Goal: Information Seeking & Learning: Learn about a topic

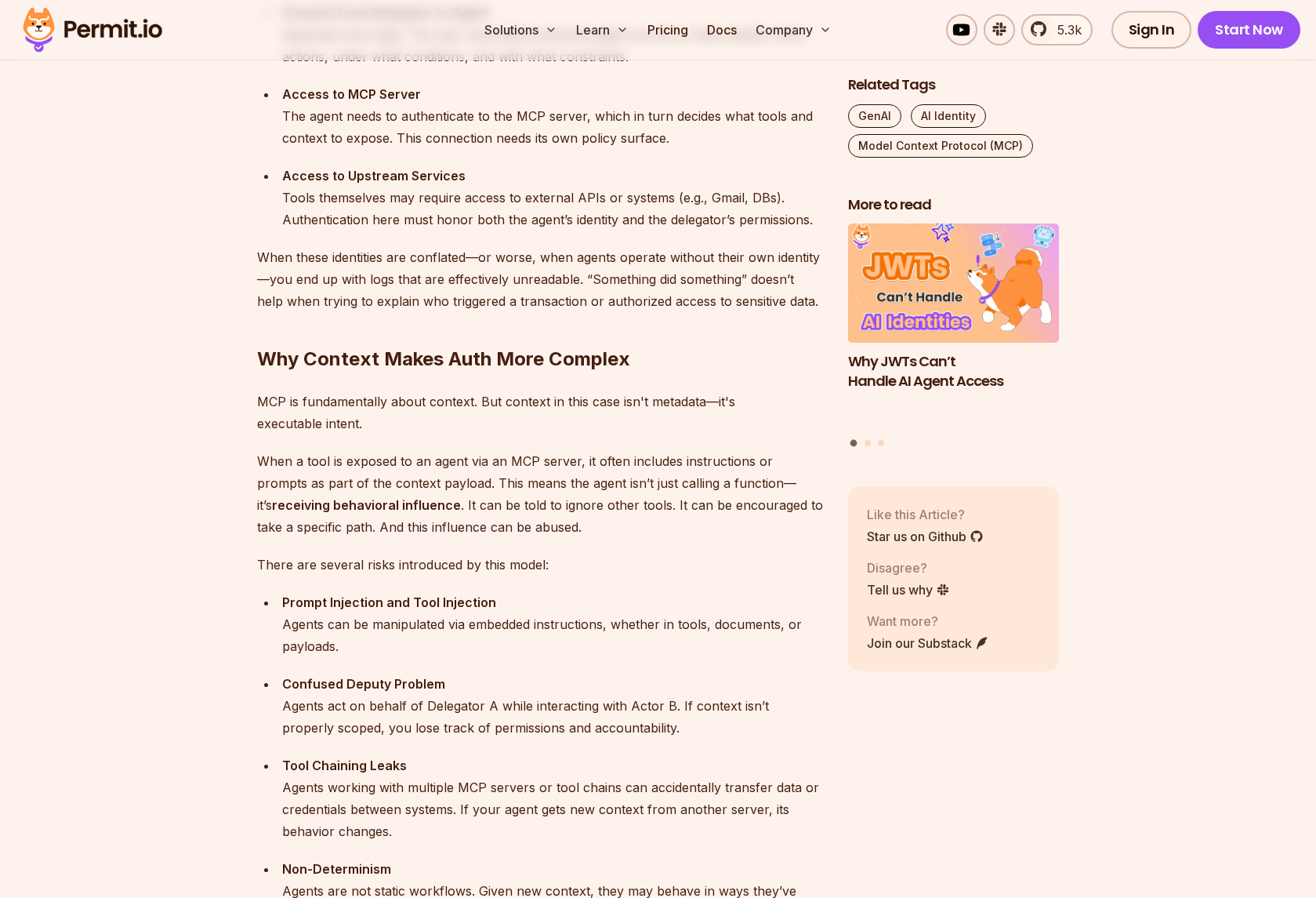
scroll to position [1965, 0]
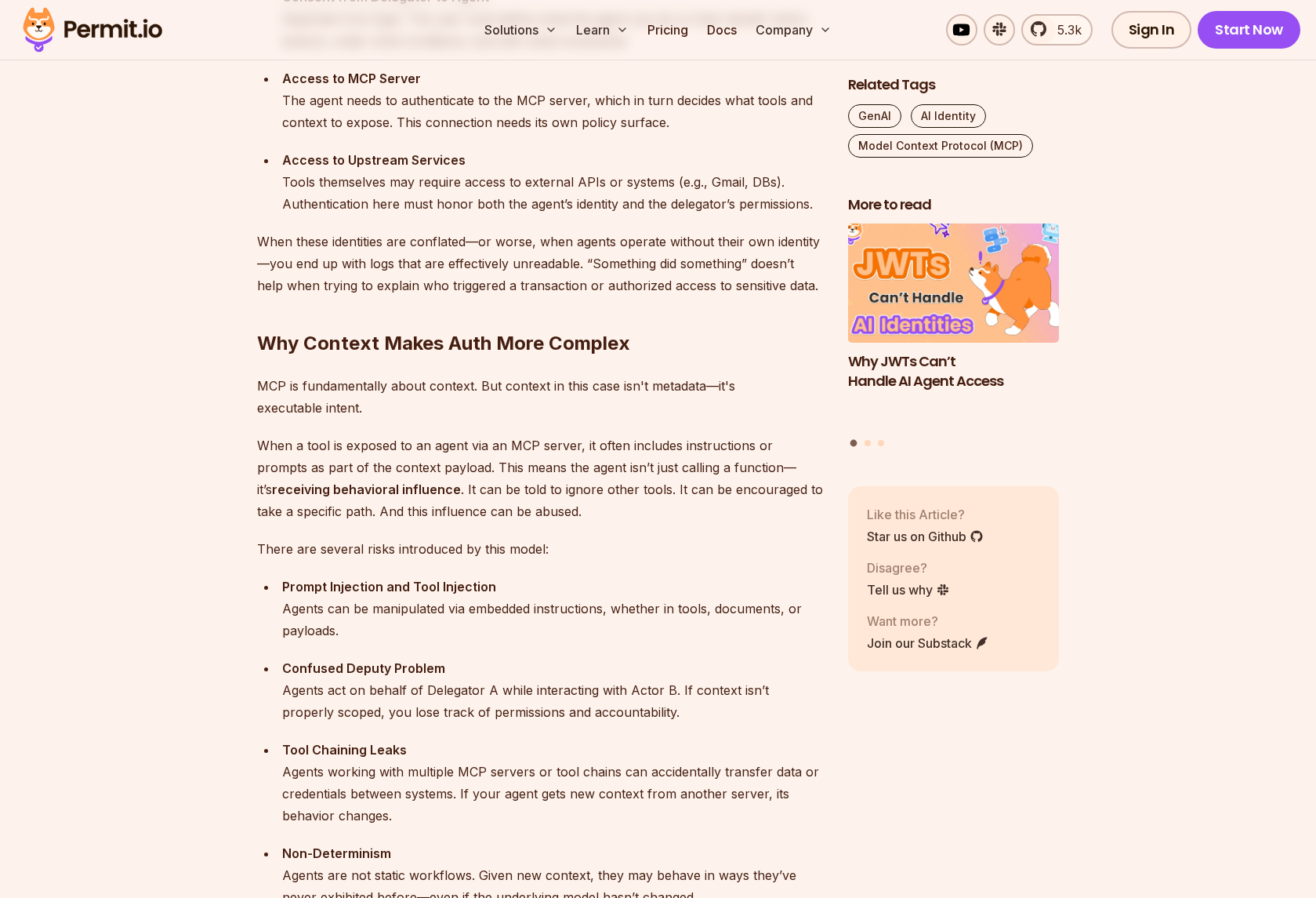
click at [927, 365] on h3 "Why JWTs Can’t Handle AI Agent Access" at bounding box center [954, 371] width 211 height 40
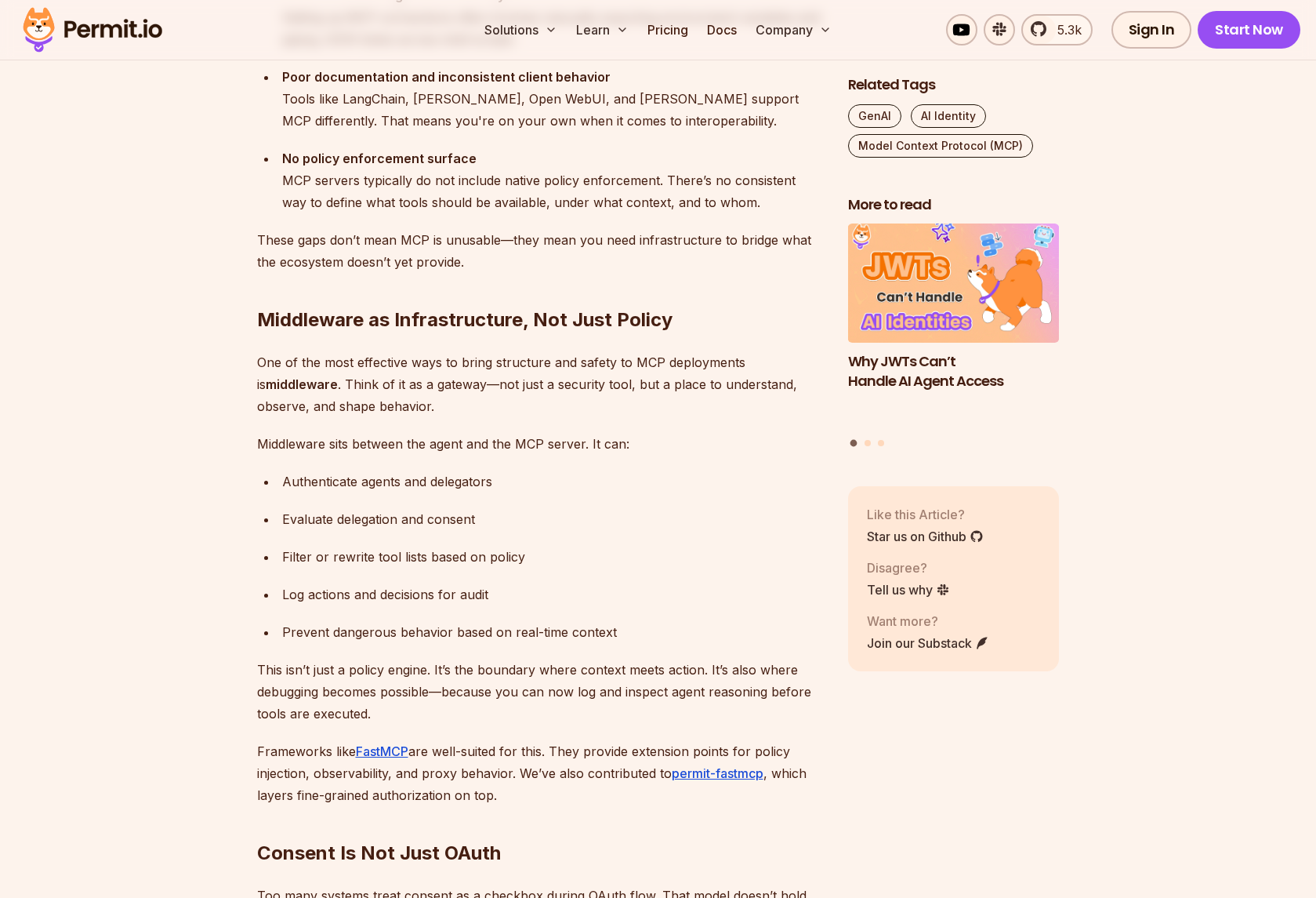
scroll to position [3211, 0]
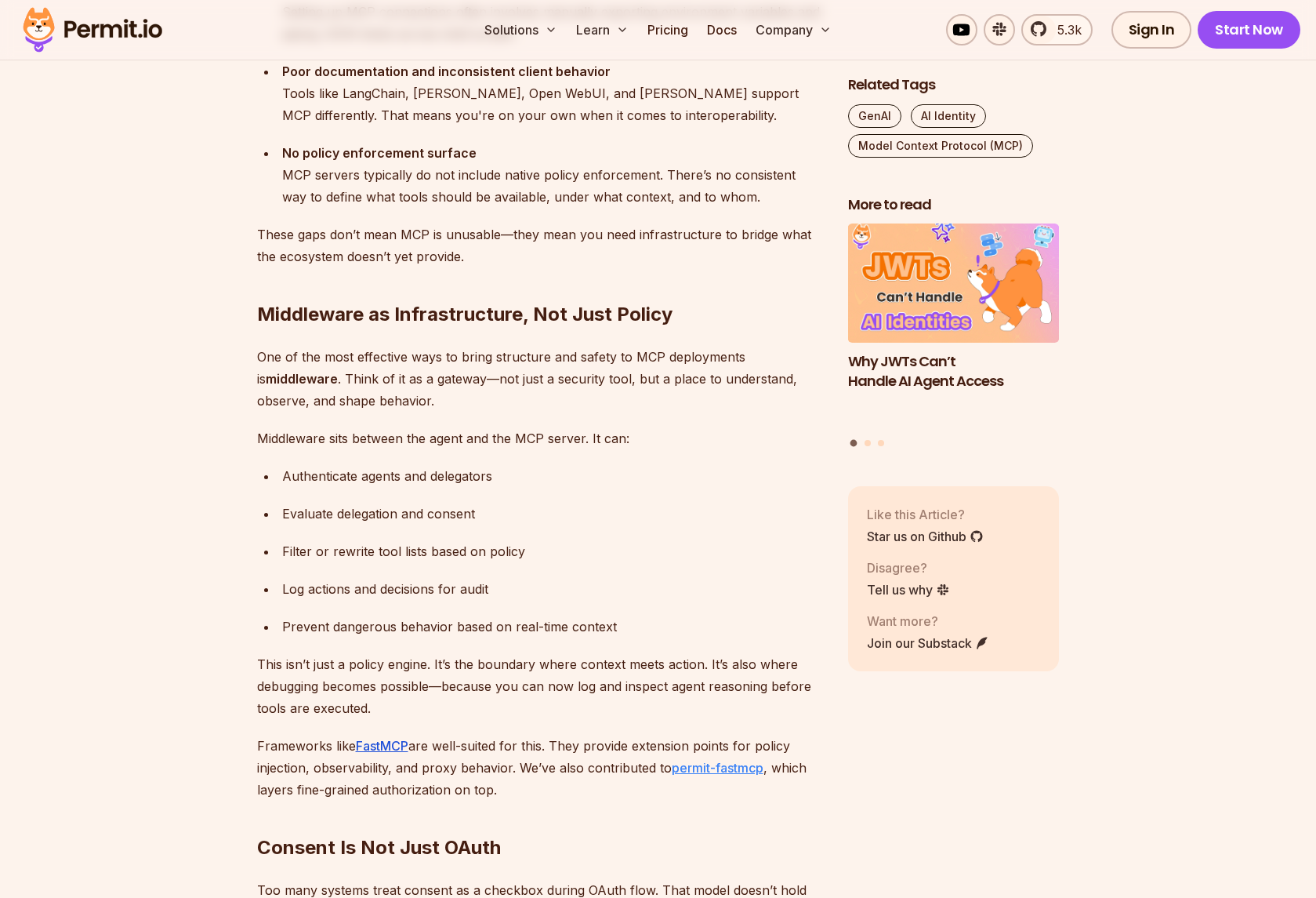
click at [712, 766] on link "permit-fastmcp" at bounding box center [718, 768] width 92 height 16
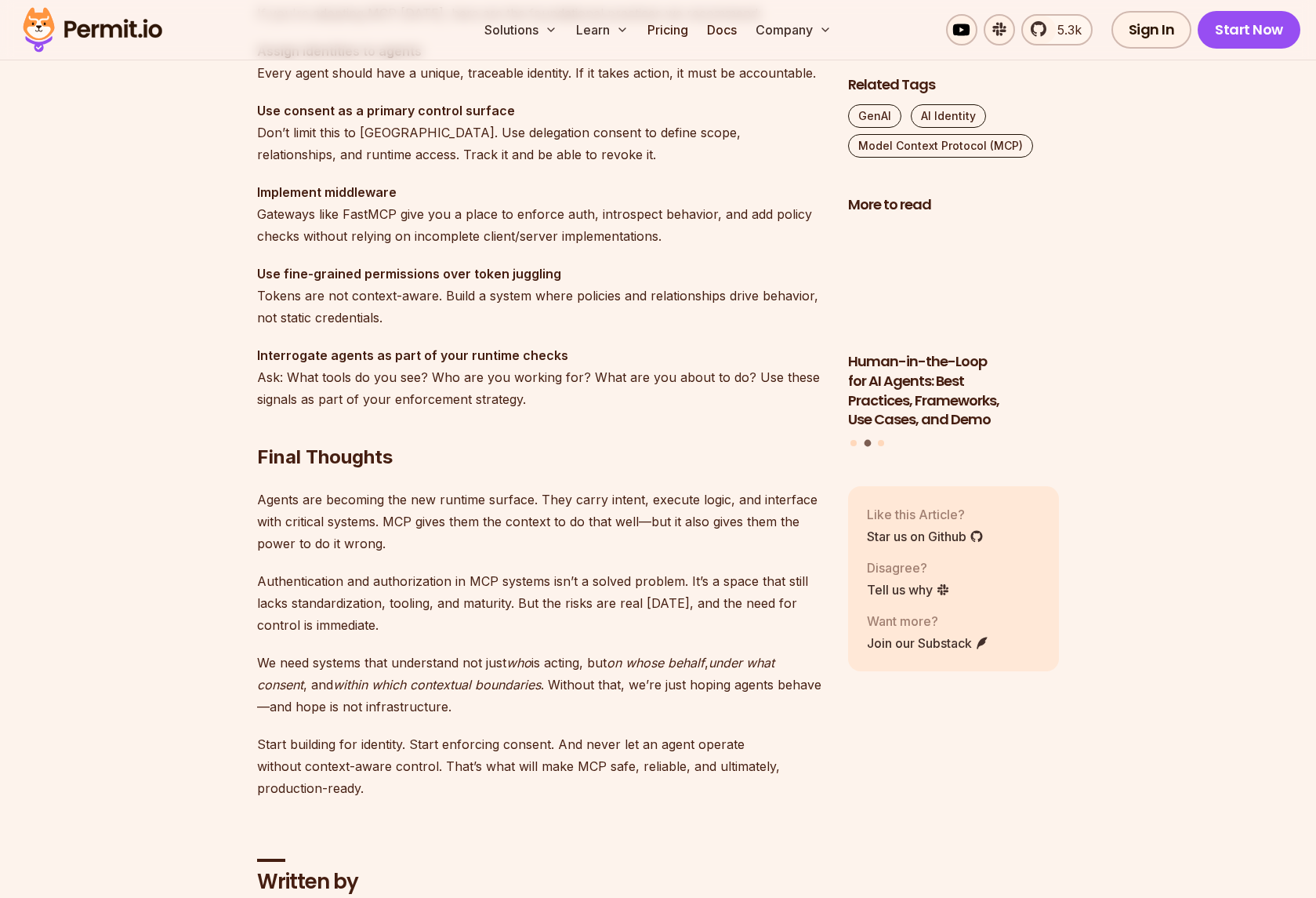
scroll to position [4515, 0]
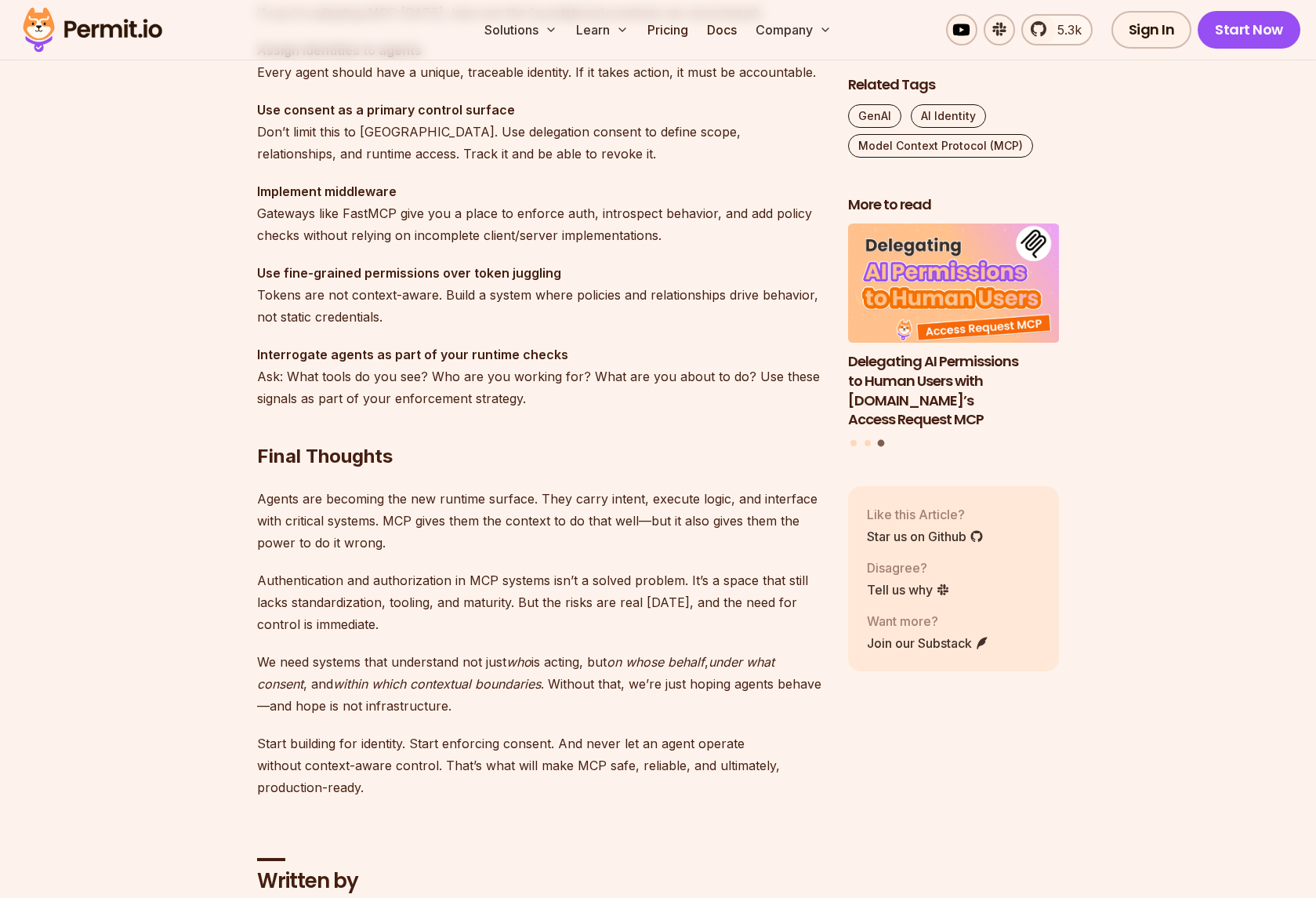
click at [268, 578] on p "Authentication and authorization in MCP systems isn’t a solved problem. It’s a …" at bounding box center [540, 602] width 566 height 66
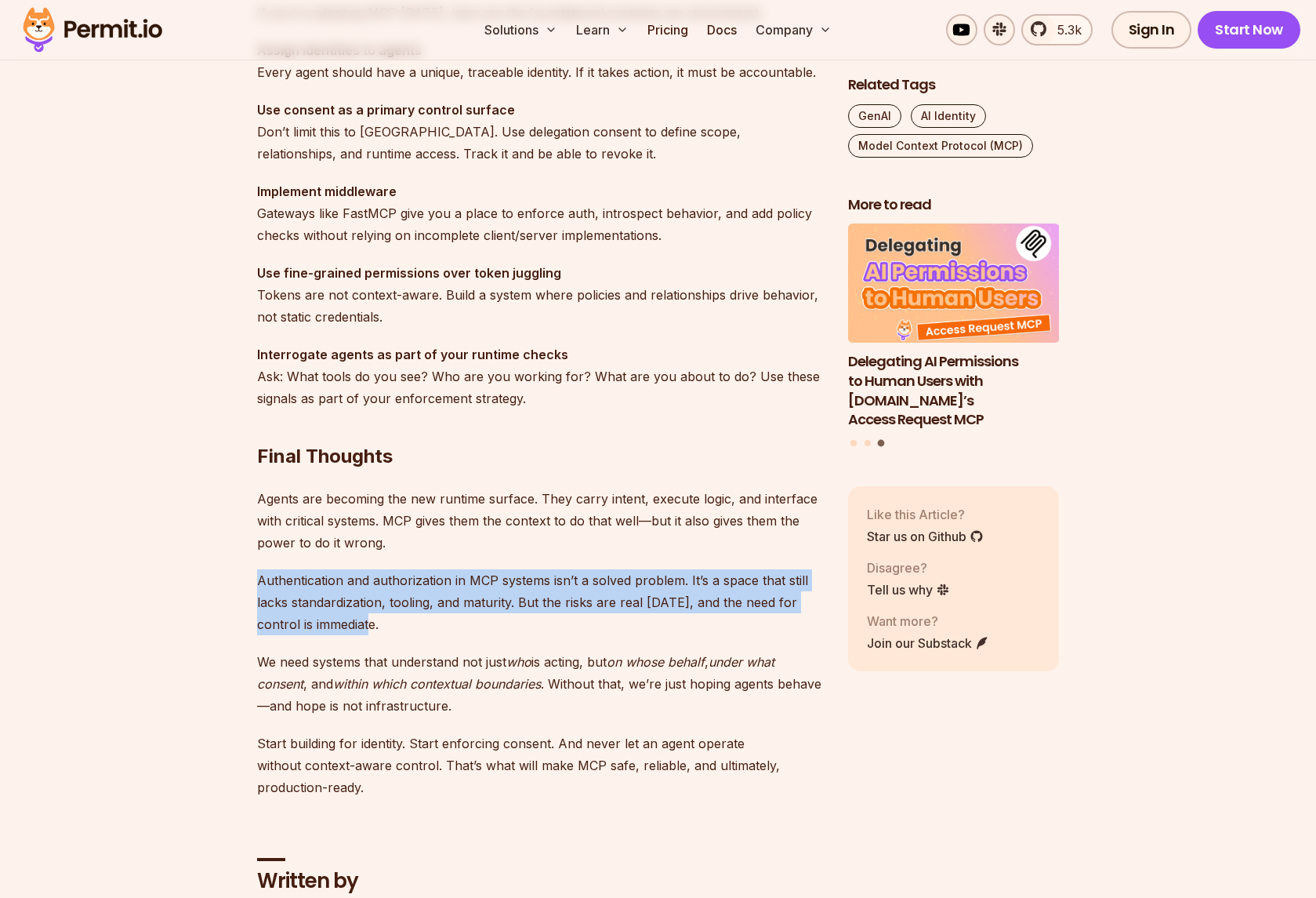
drag, startPoint x: 268, startPoint y: 578, endPoint x: 365, endPoint y: 613, distance: 103.1
click at [365, 613] on p "Authentication and authorization in MCP systems isn’t a solved problem. It’s a …" at bounding box center [540, 602] width 566 height 66
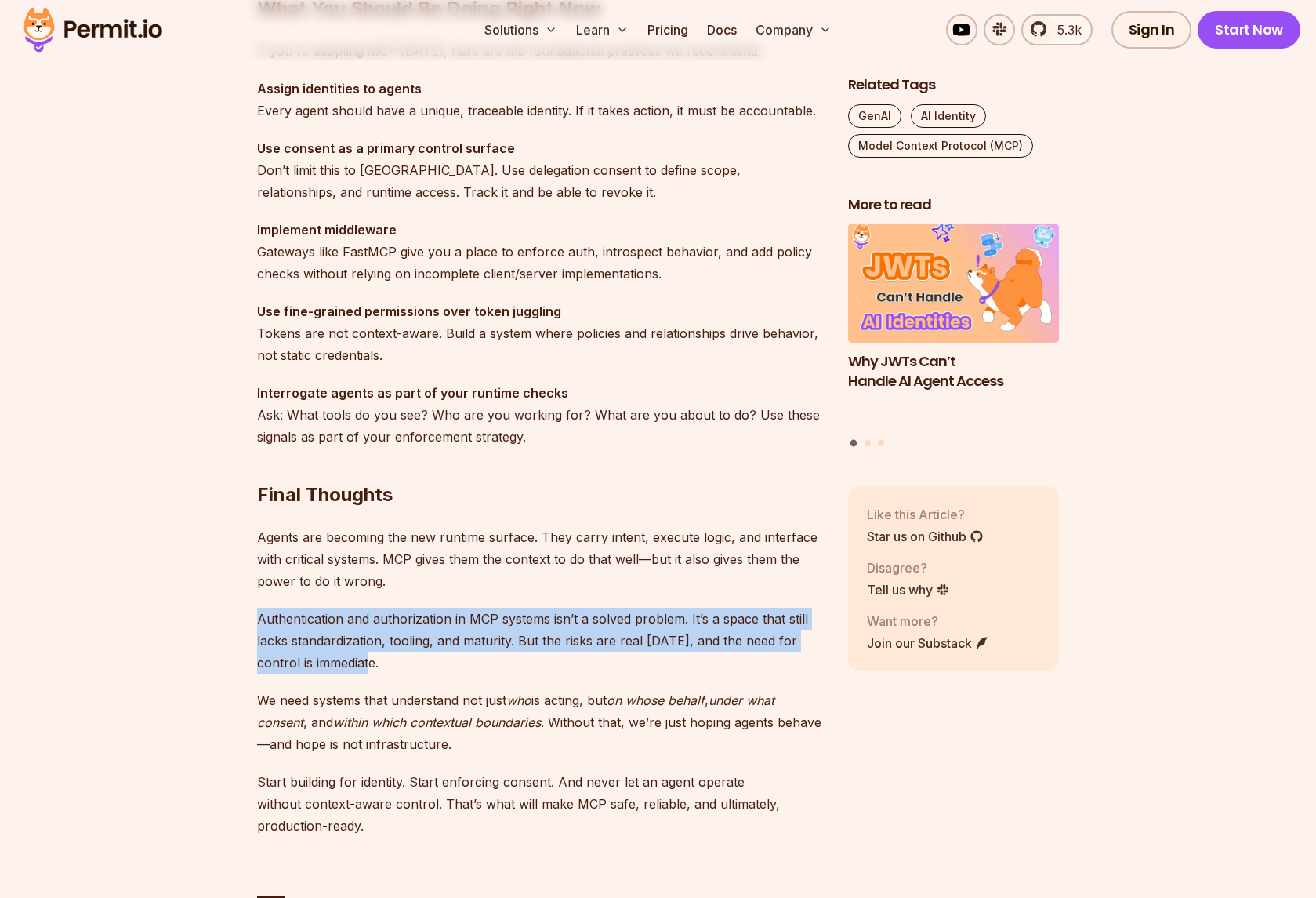
scroll to position [4480, 0]
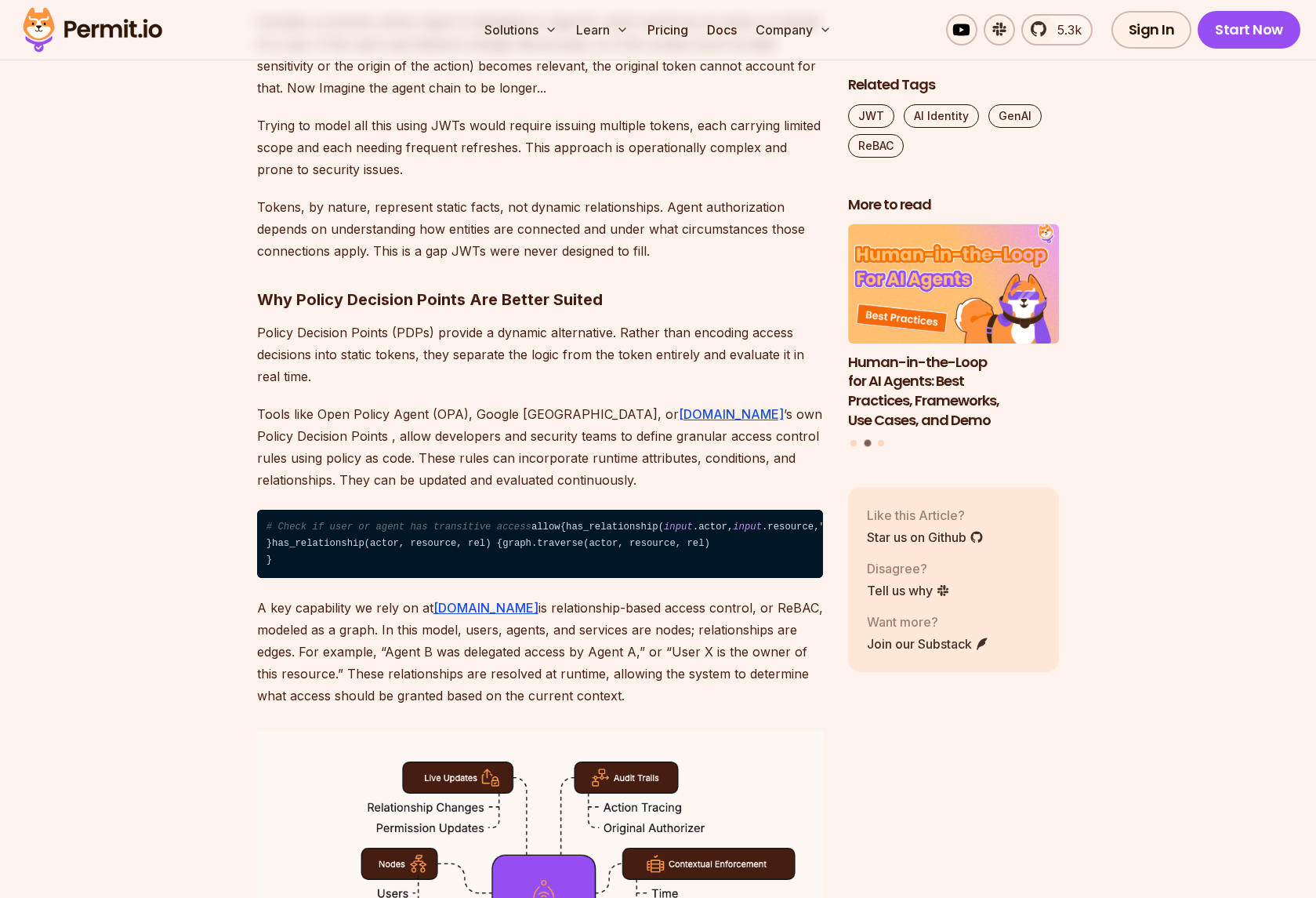
scroll to position [1626, 0]
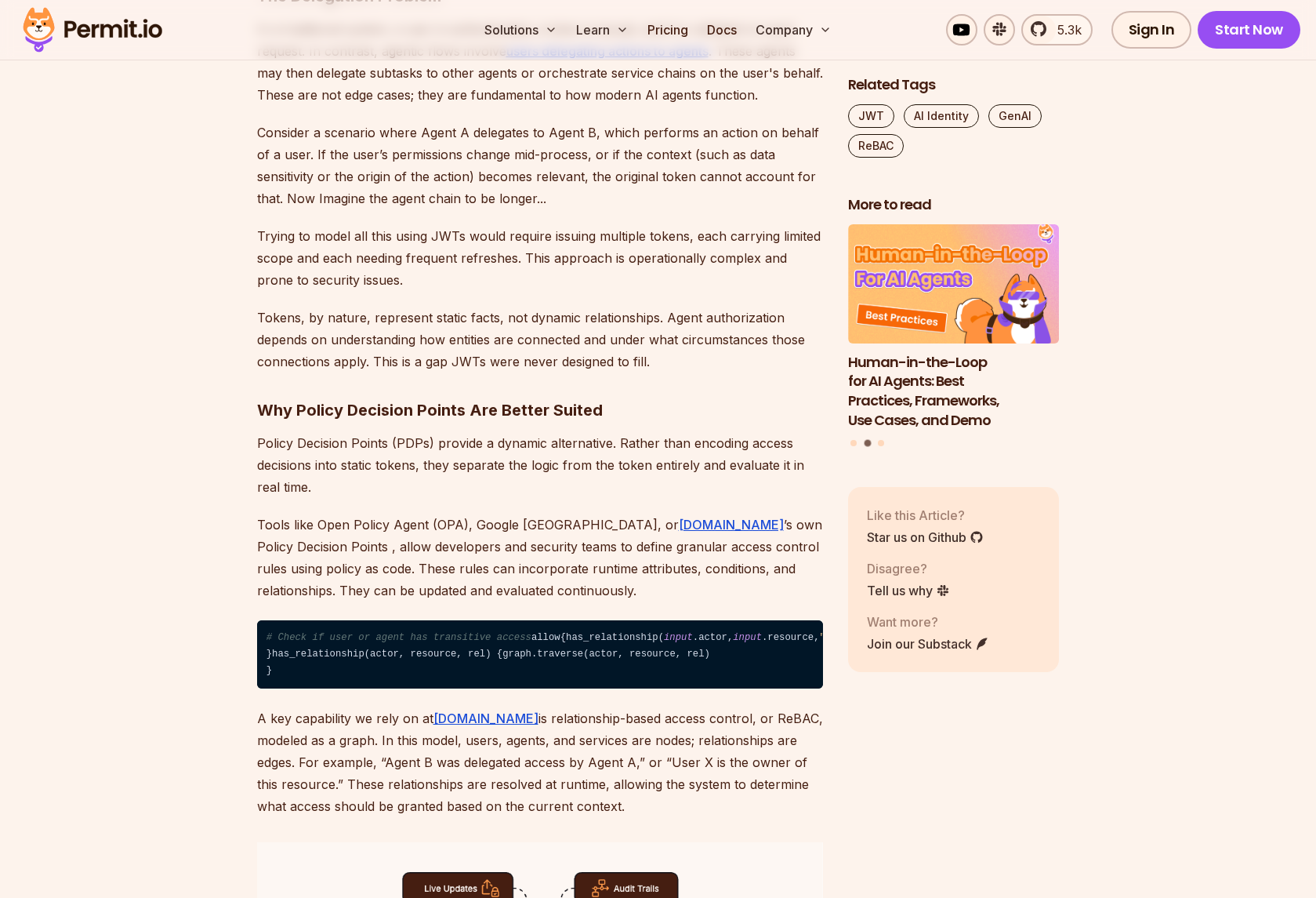
click at [271, 440] on p "Policy Decision Points (PDPs) provide a dynamic alternative. Rather than encodi…" at bounding box center [540, 464] width 566 height 66
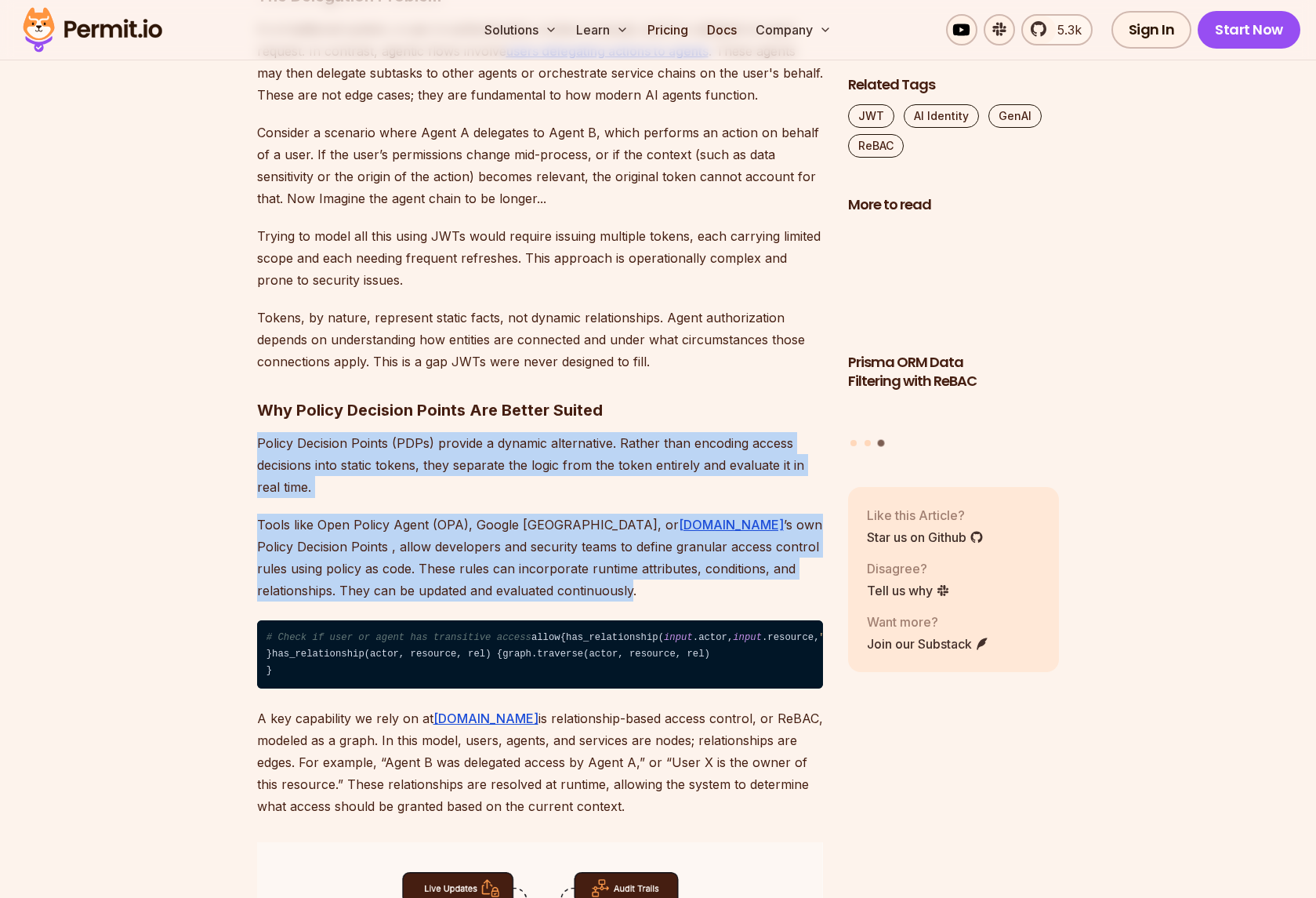
drag, startPoint x: 271, startPoint y: 440, endPoint x: 475, endPoint y: 584, distance: 249.7
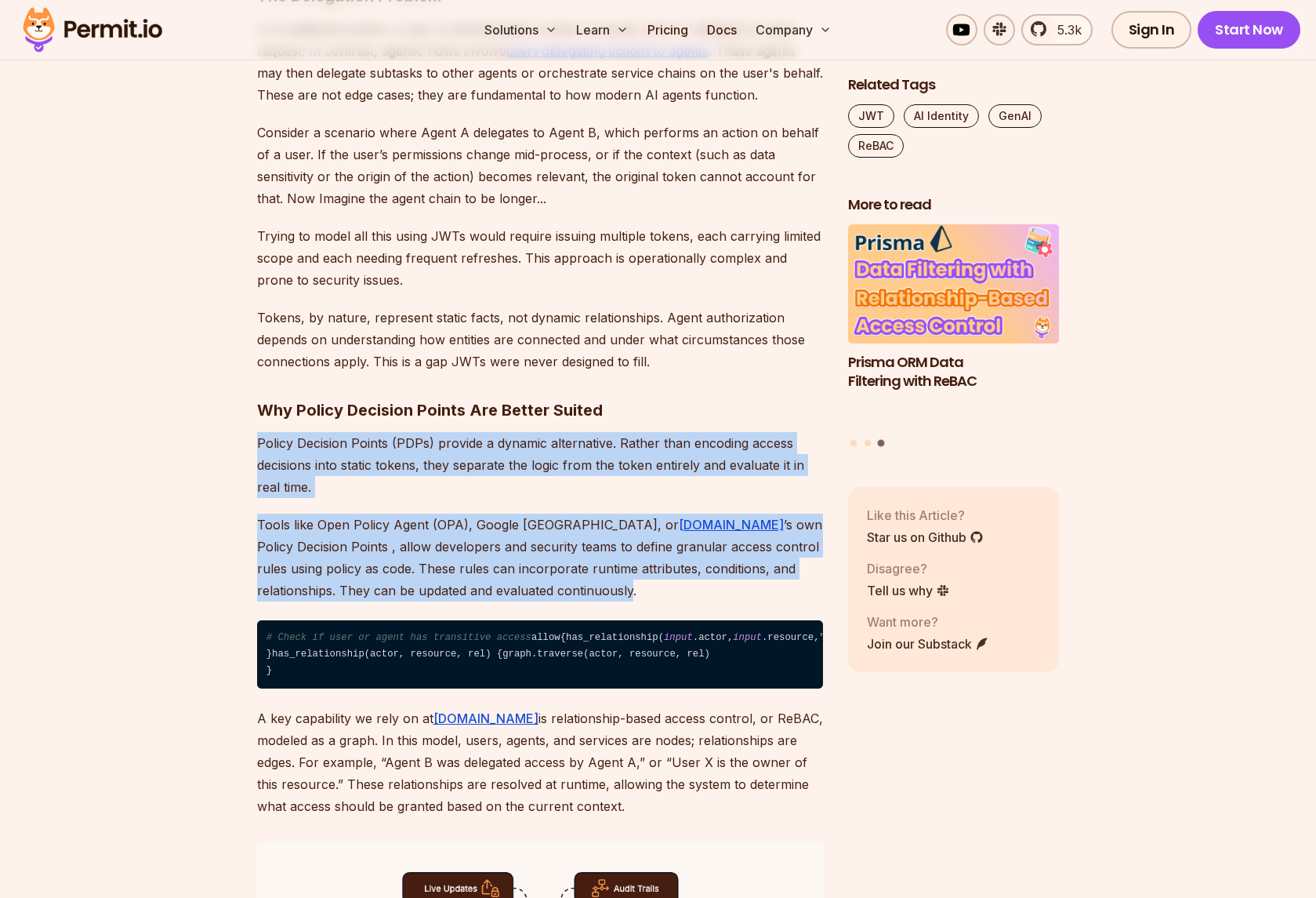
copy div "Policy Decision Points (PDPs) provide a dynamic alternative. Rather than encodi…"
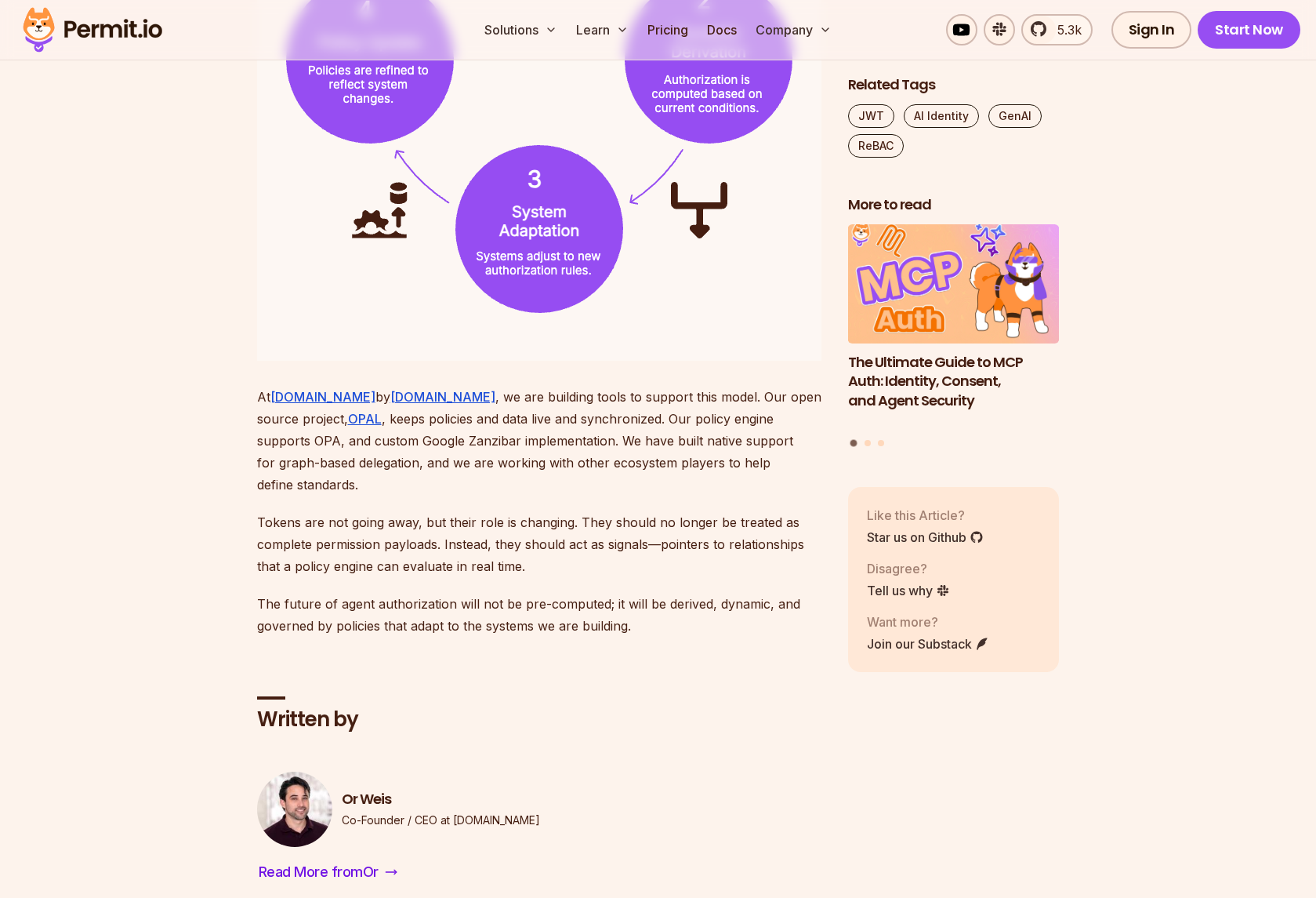
scroll to position [5032, 0]
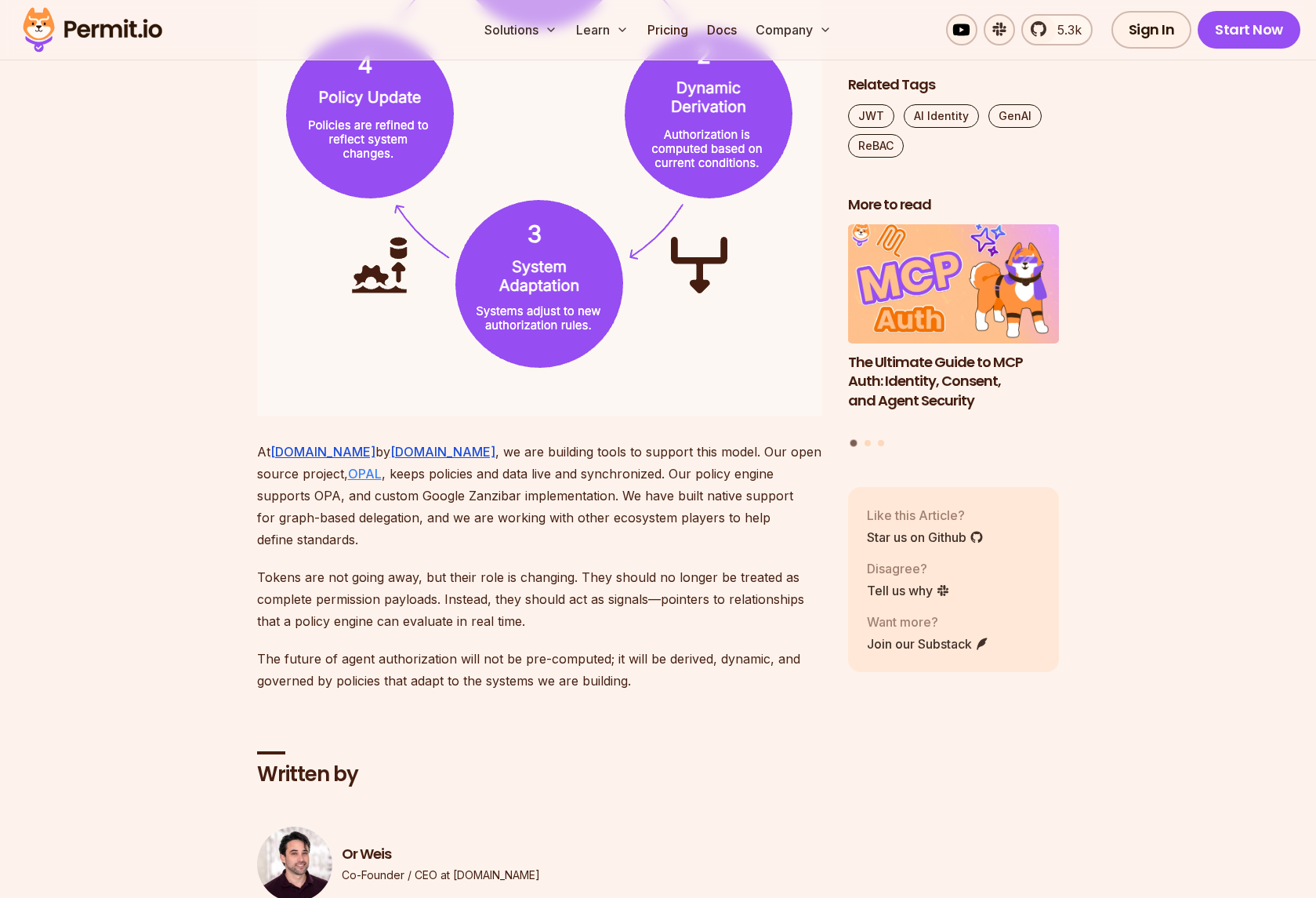
click at [348, 482] on link "OPAL" at bounding box center [365, 474] width 33 height 16
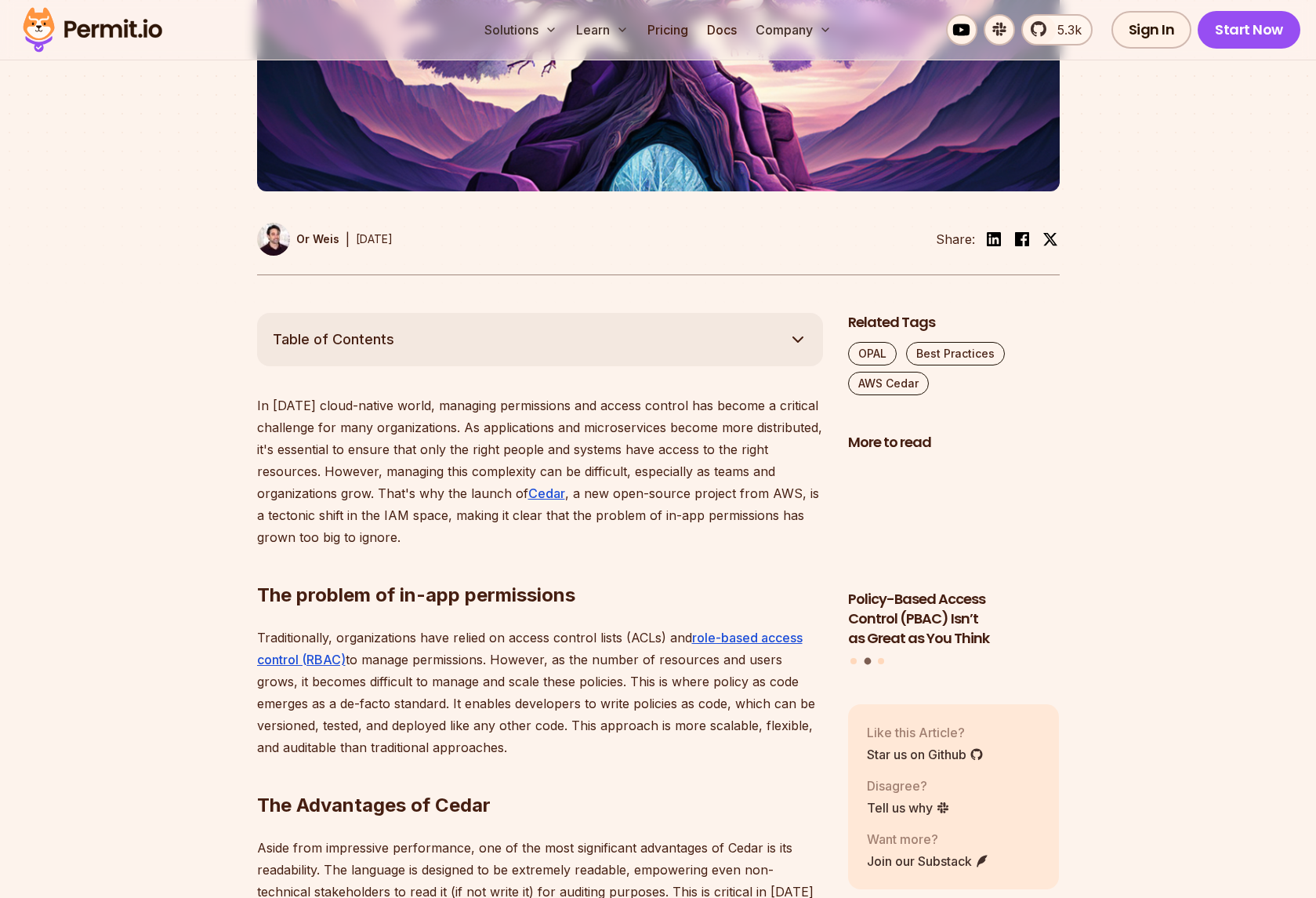
scroll to position [1304, 0]
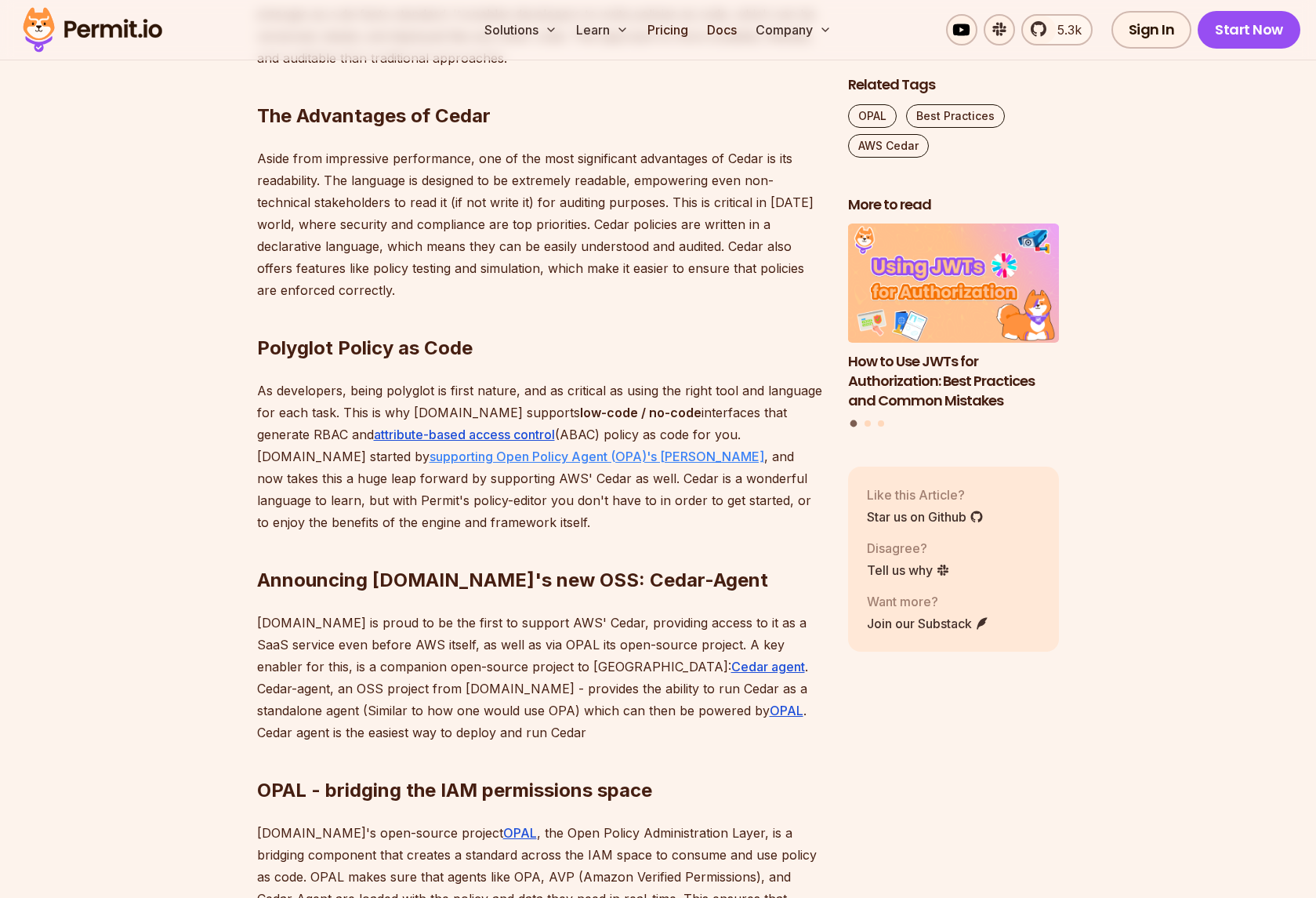
click at [430, 450] on link "supporting Open Policy Agent (OPA)'s Rego" at bounding box center [597, 456] width 335 height 16
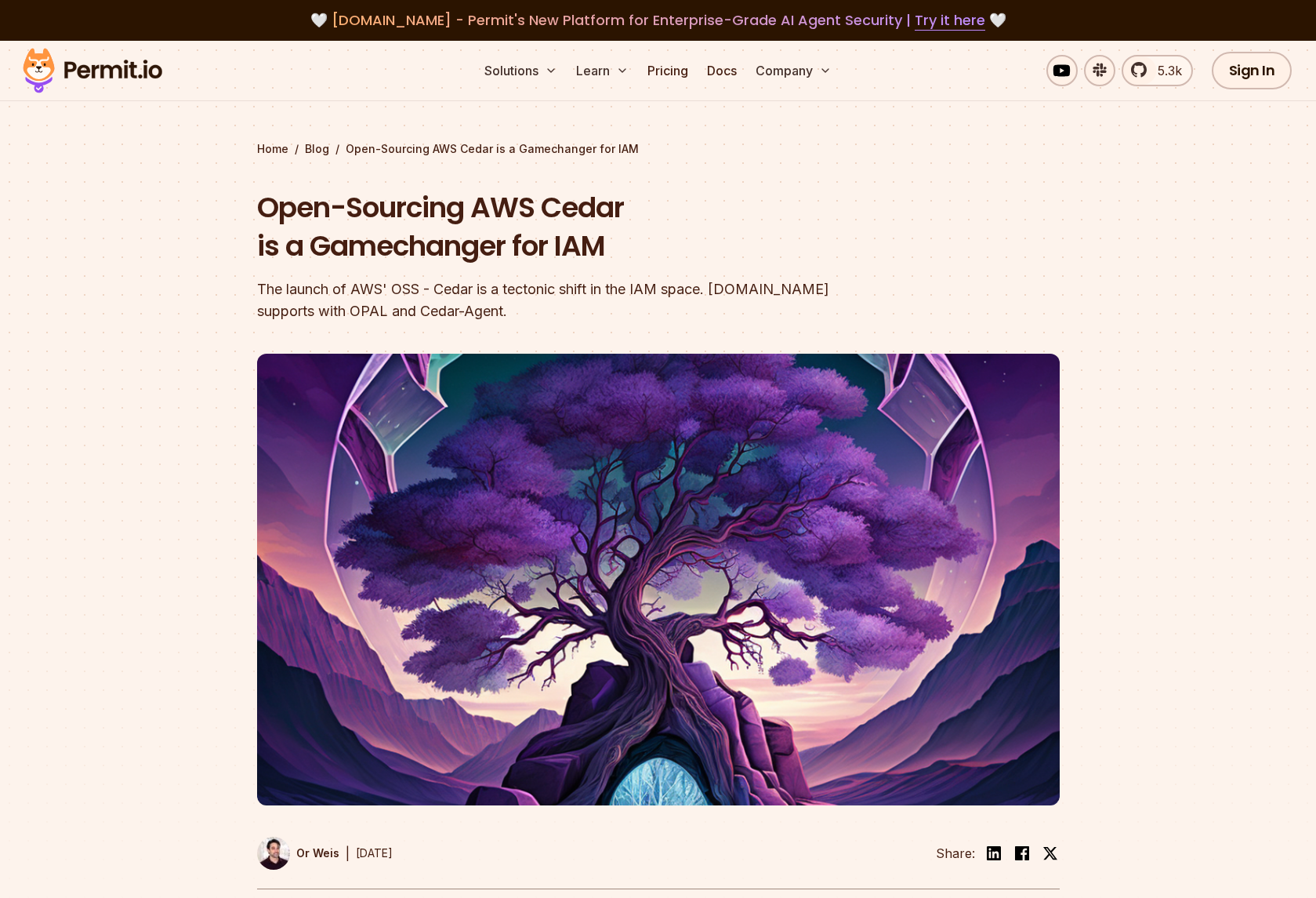
scroll to position [0, 0]
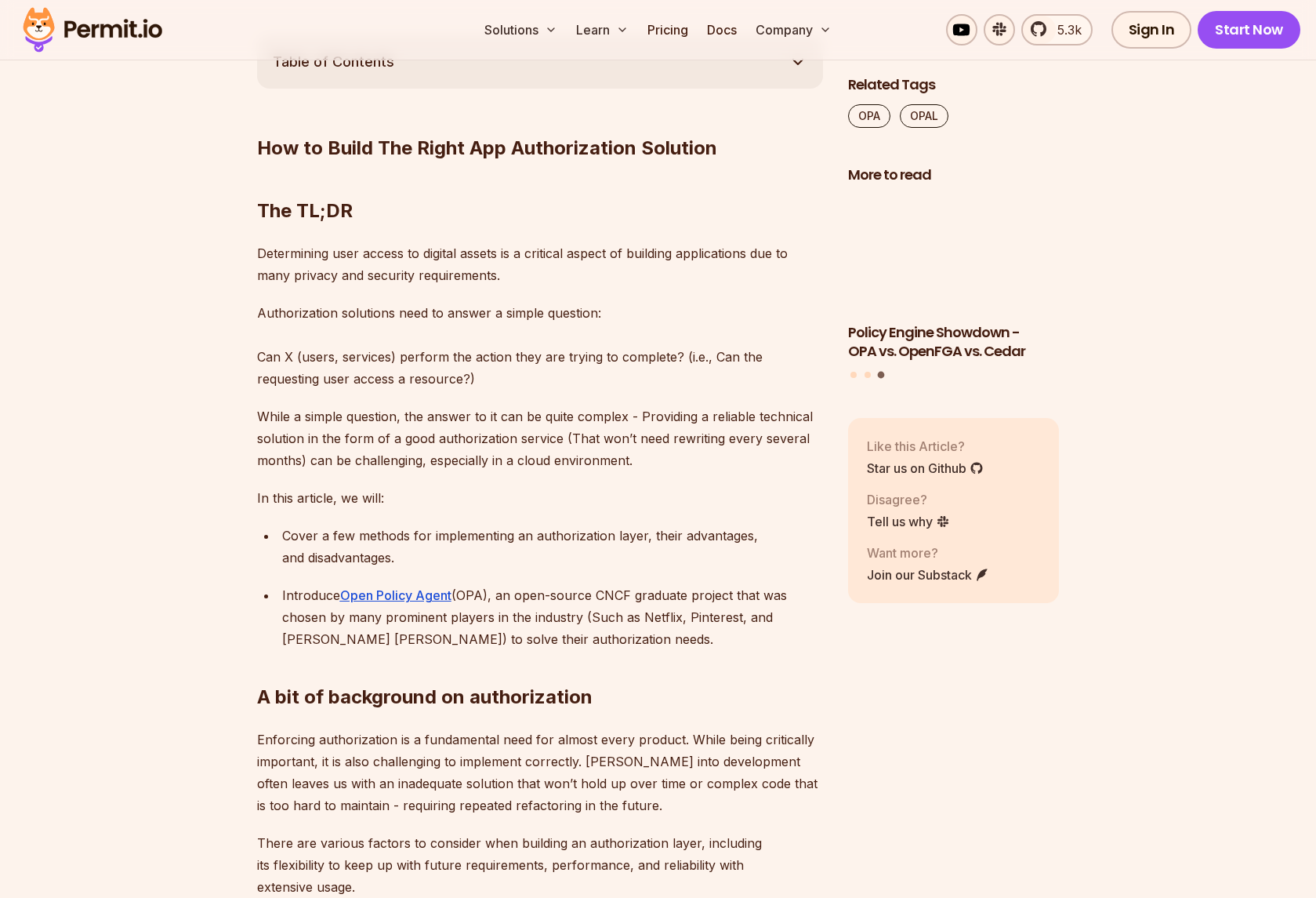
scroll to position [832, 0]
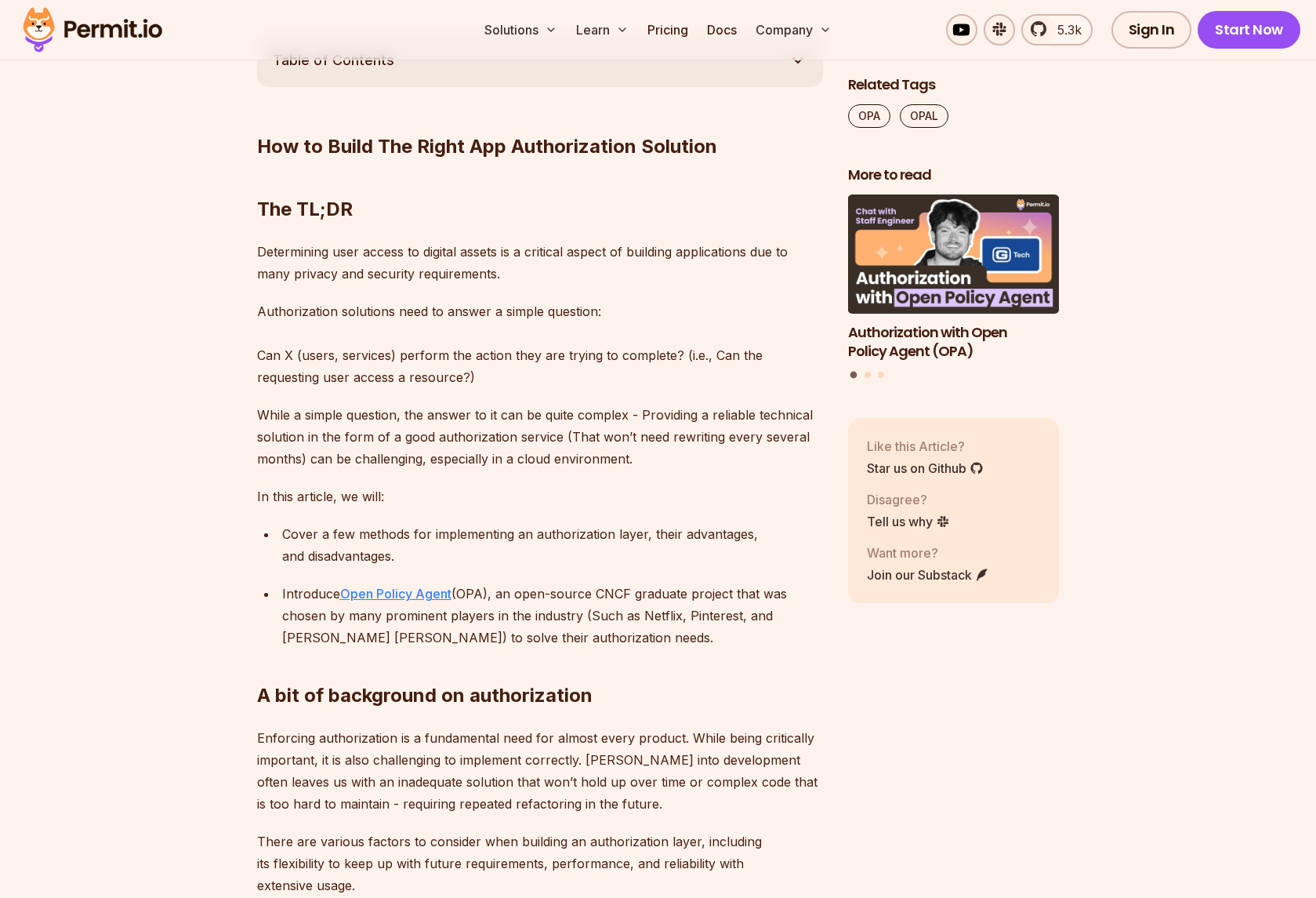
click at [355, 593] on u "Open Policy Agent" at bounding box center [396, 594] width 111 height 16
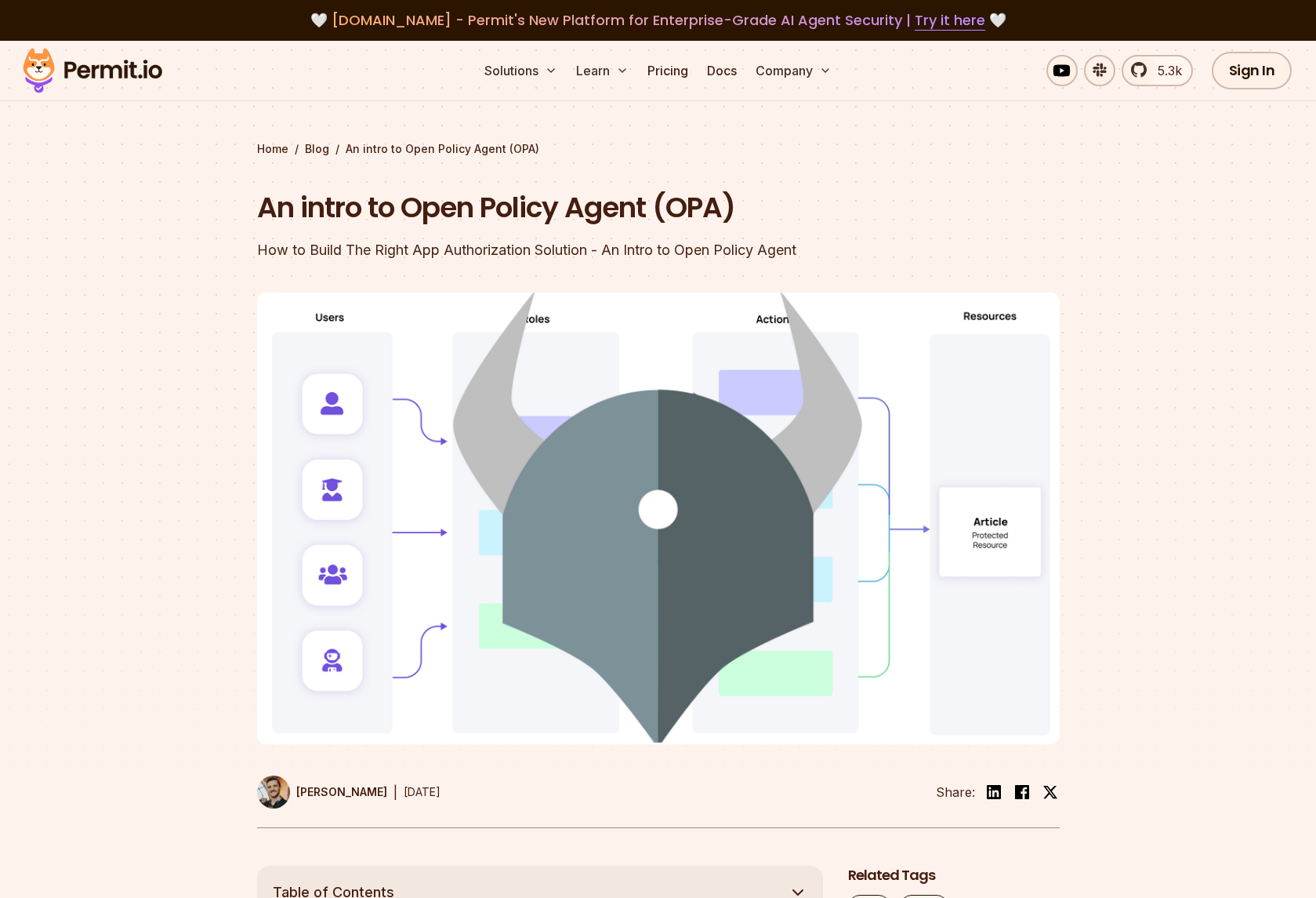
scroll to position [0, 0]
